Goal: Book appointment/travel/reservation

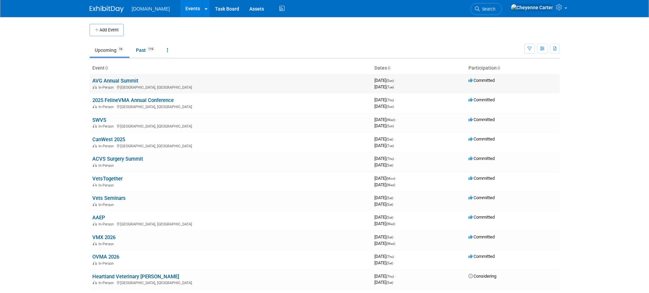
click at [130, 80] on link "AVG Annual Summit" at bounding box center [115, 81] width 46 height 6
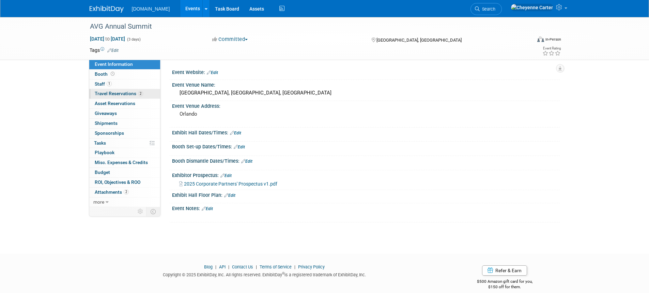
click at [120, 92] on span "Travel Reservations 2" at bounding box center [119, 93] width 48 height 5
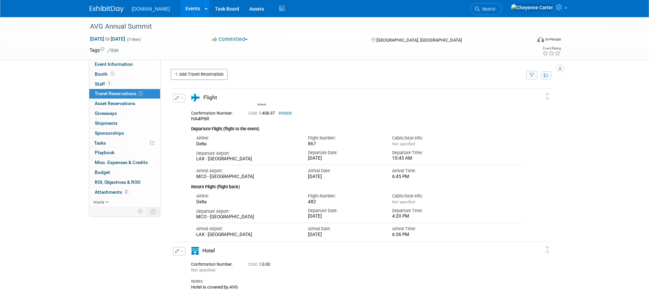
click at [117, 7] on img at bounding box center [107, 9] width 34 height 7
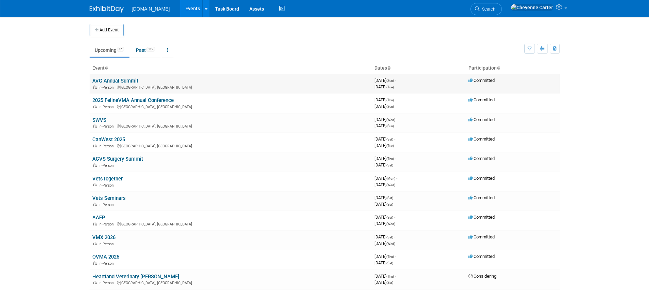
click at [124, 82] on link "AVG Annual Summit" at bounding box center [115, 81] width 46 height 6
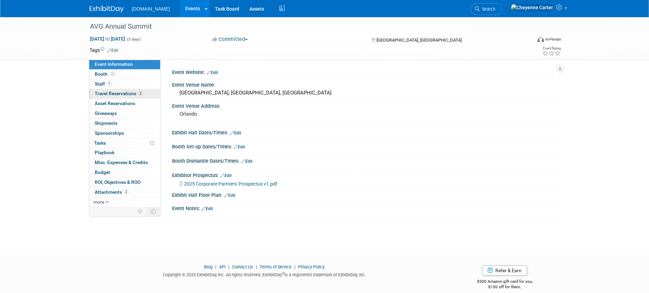
click at [116, 94] on span "Travel Reservations 2" at bounding box center [119, 93] width 48 height 5
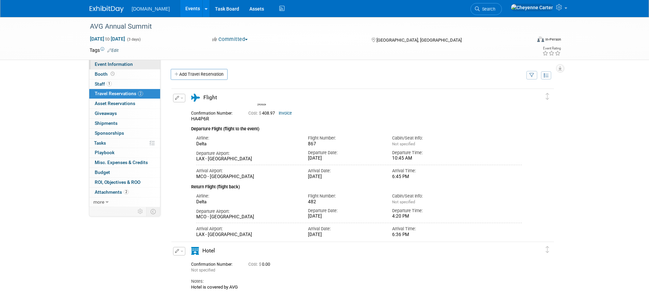
click at [117, 65] on span "Event Information" at bounding box center [114, 63] width 38 height 5
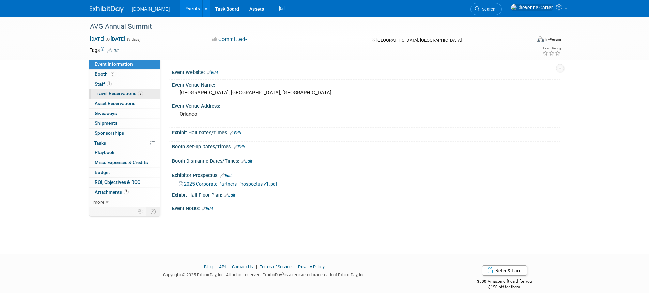
click at [122, 93] on span "Travel Reservations 2" at bounding box center [119, 93] width 48 height 5
